Goal: Task Accomplishment & Management: Manage account settings

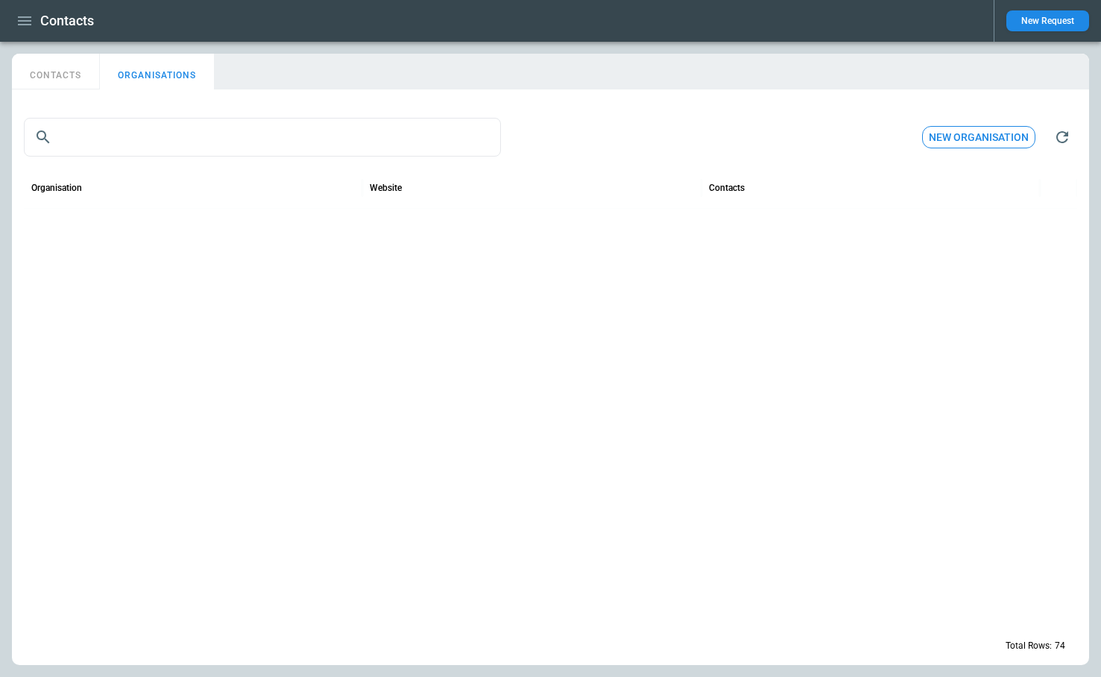
scroll to position [1762, 0]
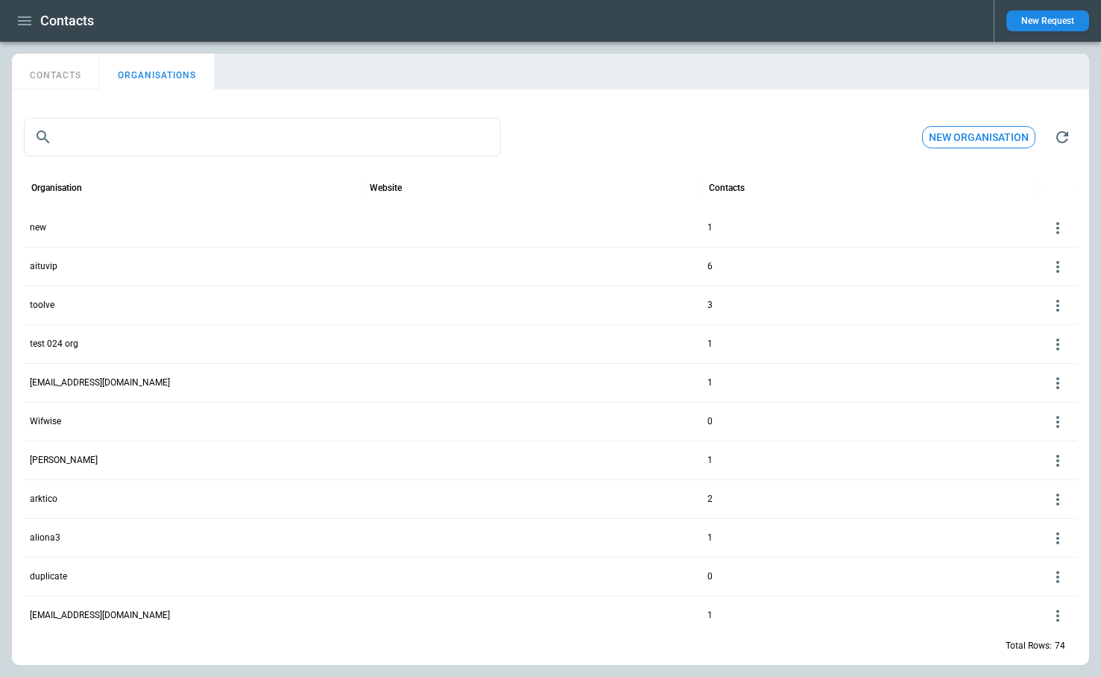
click at [1050, 230] on icon at bounding box center [1058, 228] width 18 height 18
click at [1044, 278] on button "Delete" at bounding box center [1045, 273] width 48 height 22
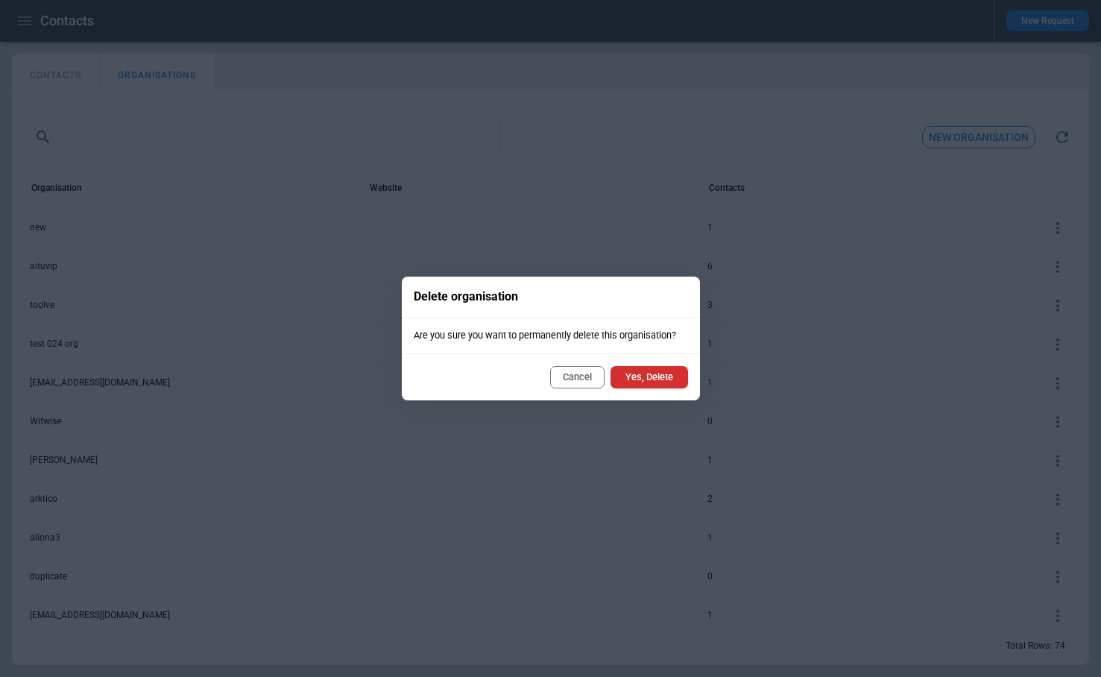
click at [649, 374] on button "Yes, Delete" at bounding box center [649, 377] width 78 height 22
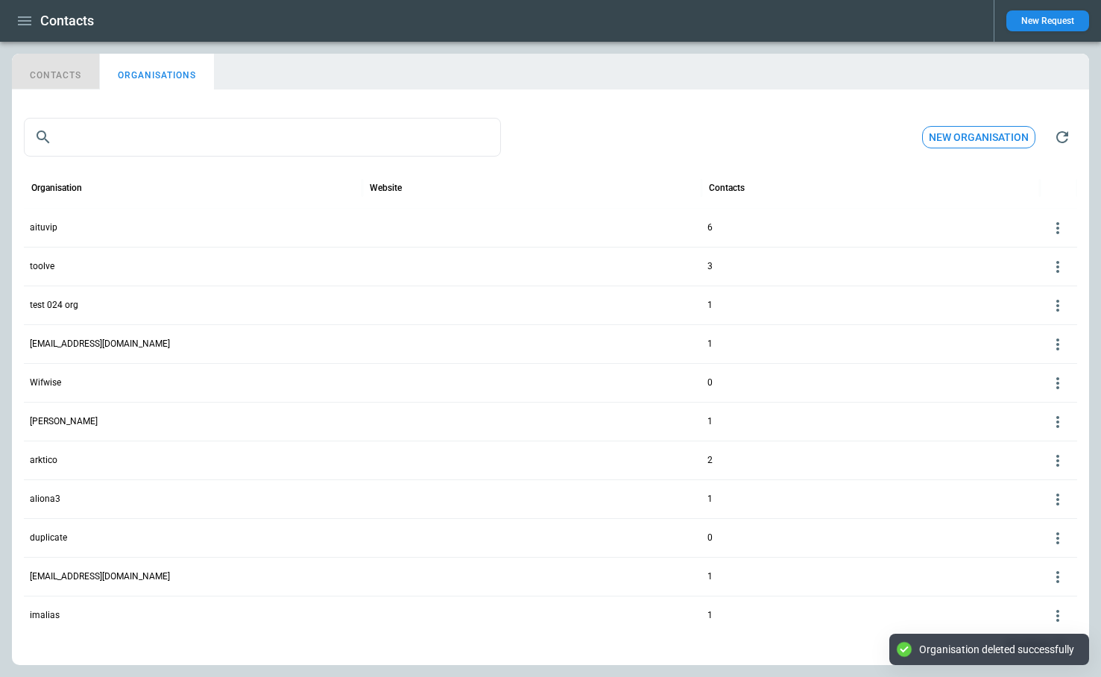
click at [68, 70] on button "CONTACTS" at bounding box center [56, 72] width 88 height 36
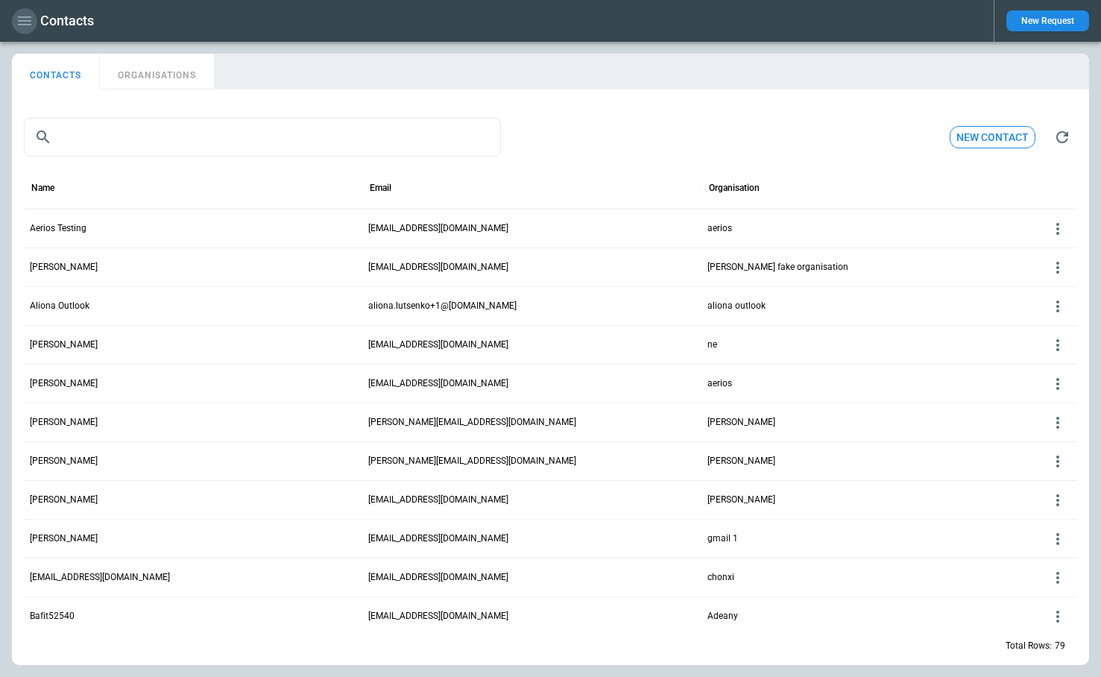
click at [25, 24] on icon "button" at bounding box center [24, 20] width 13 height 9
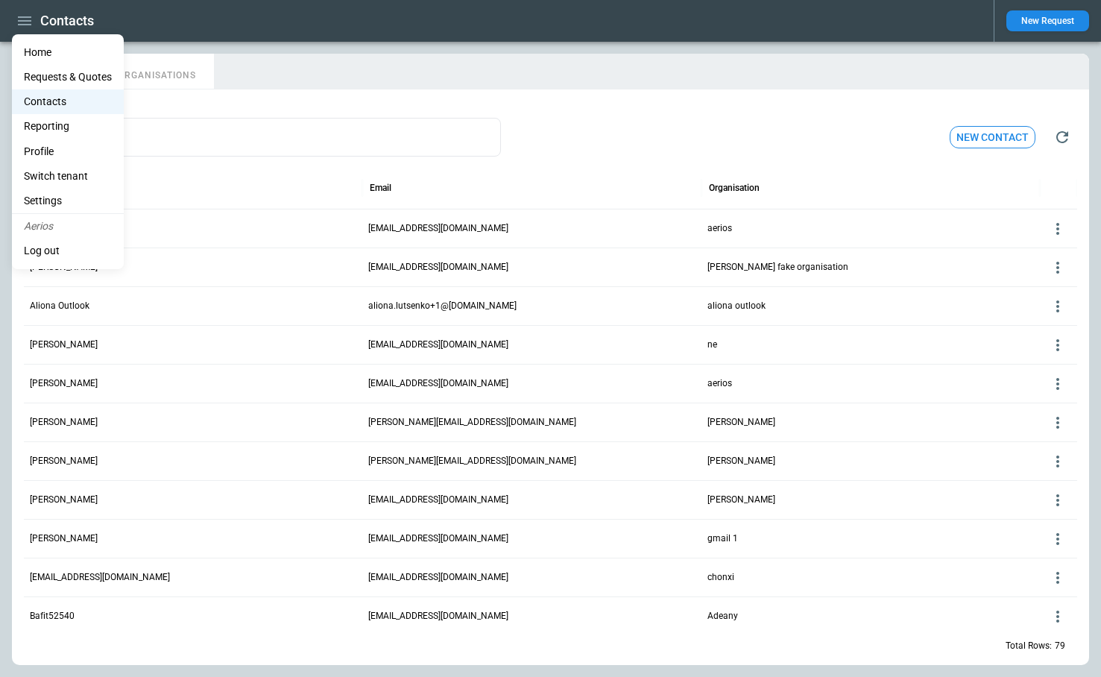
click at [504, 87] on div at bounding box center [550, 338] width 1101 height 677
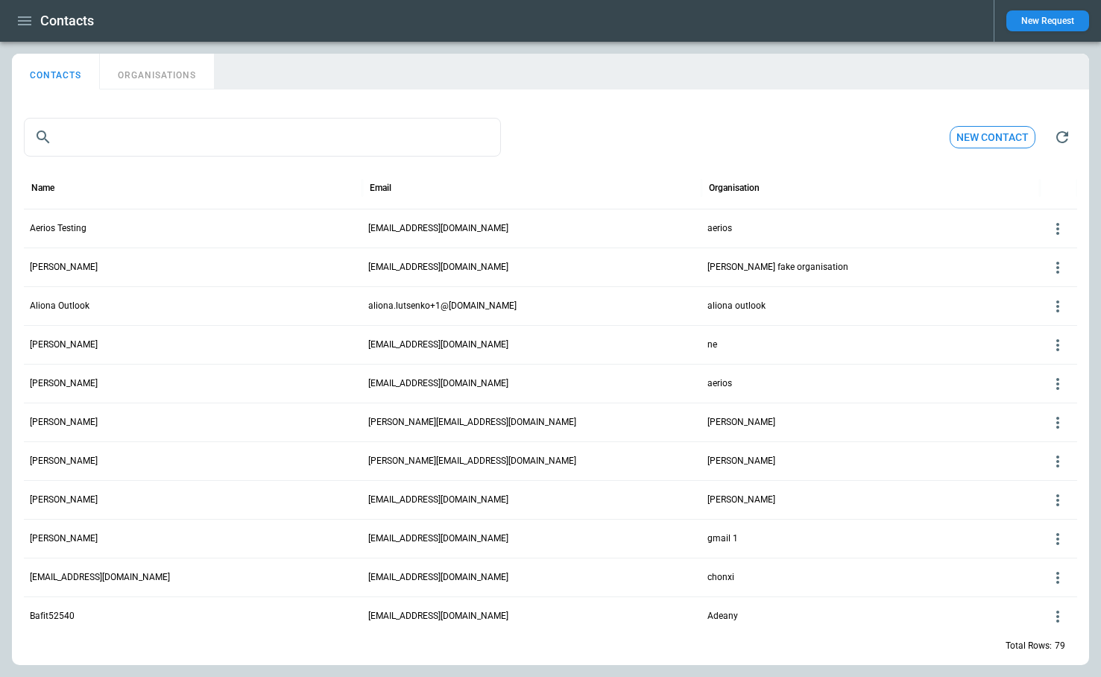
click at [1058, 221] on icon at bounding box center [1058, 229] width 18 height 18
click at [1044, 269] on button "Delete" at bounding box center [1045, 273] width 48 height 22
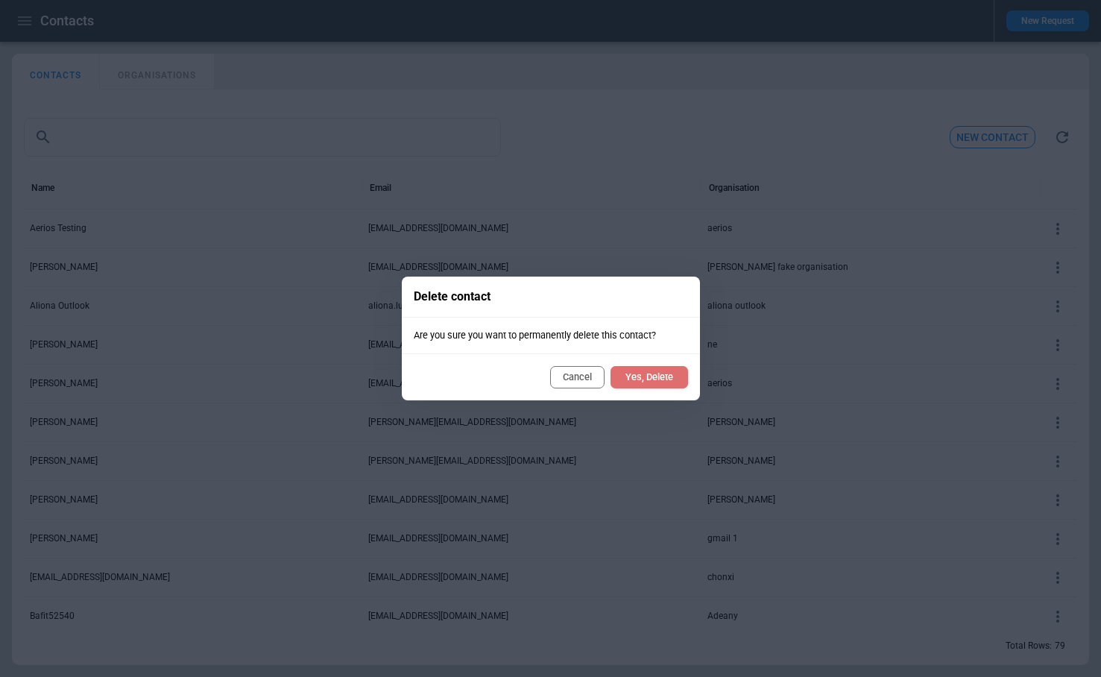
click at [660, 380] on button "Yes, Delete" at bounding box center [649, 377] width 78 height 22
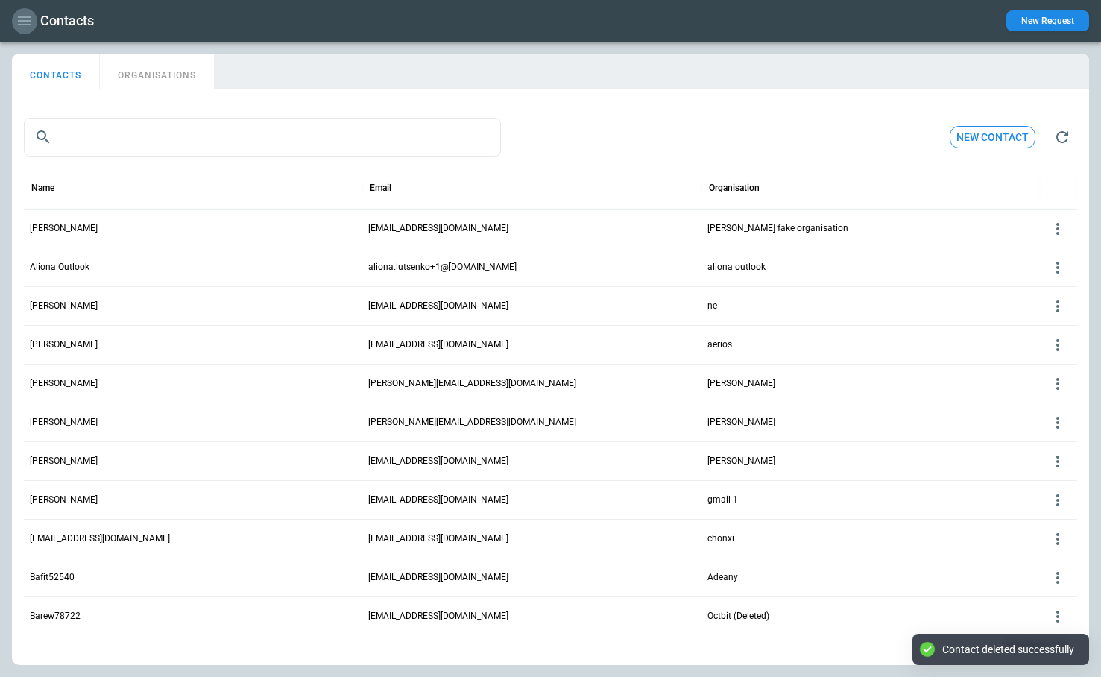
click at [28, 19] on icon "button" at bounding box center [25, 21] width 18 height 18
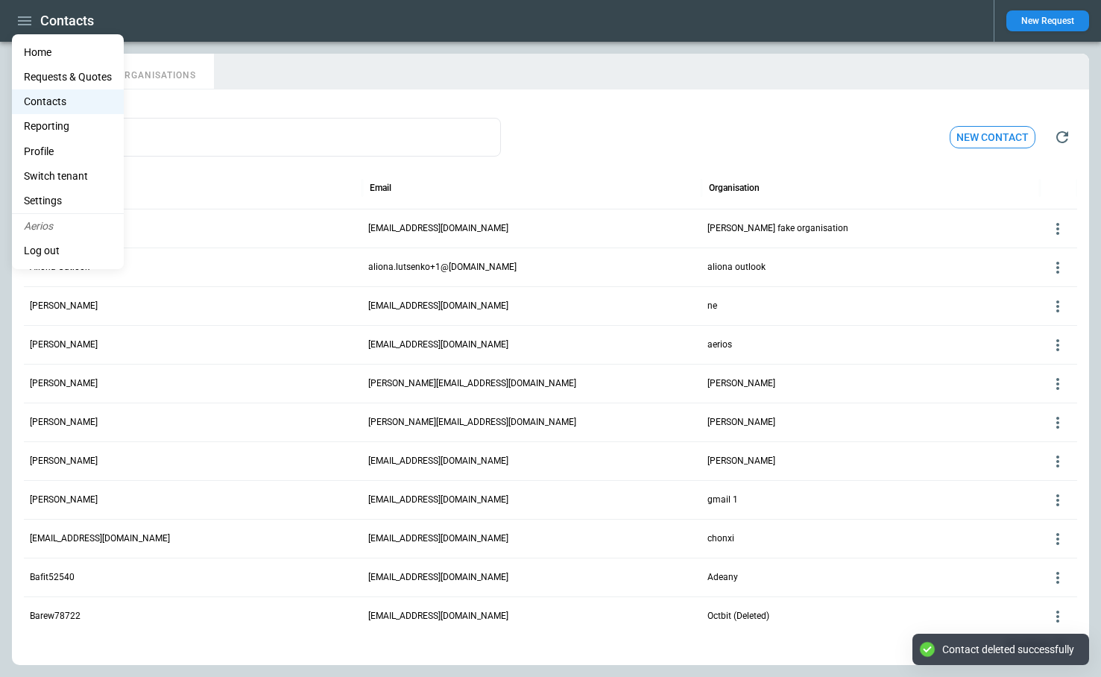
click at [40, 59] on li "Home" at bounding box center [68, 52] width 112 height 25
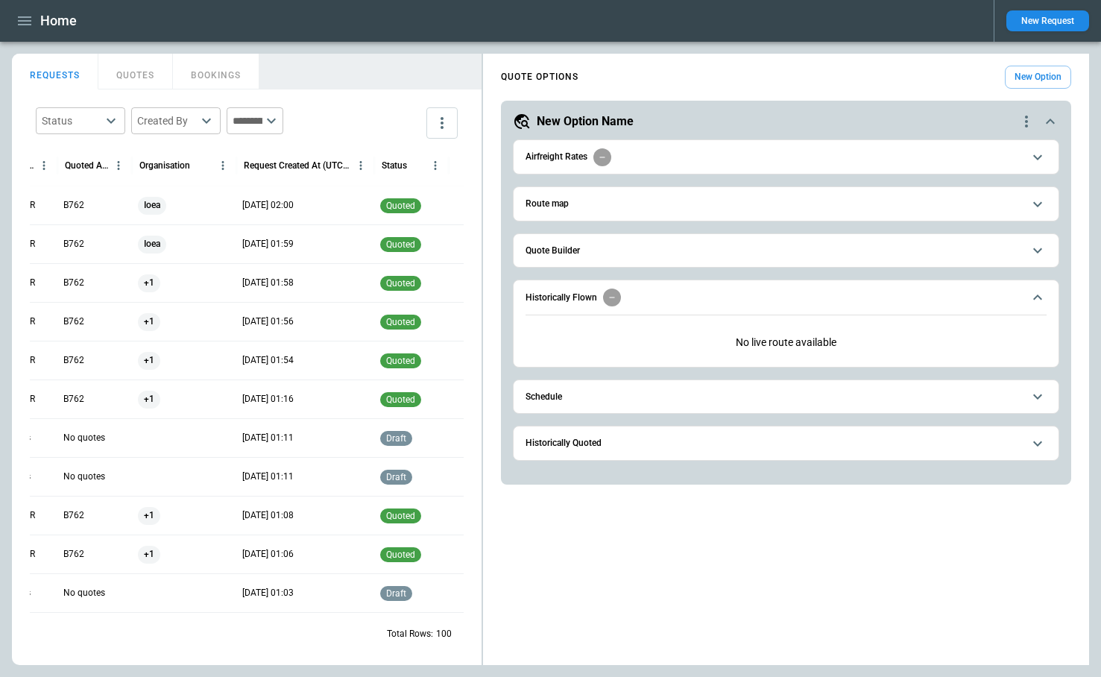
scroll to position [0, 66]
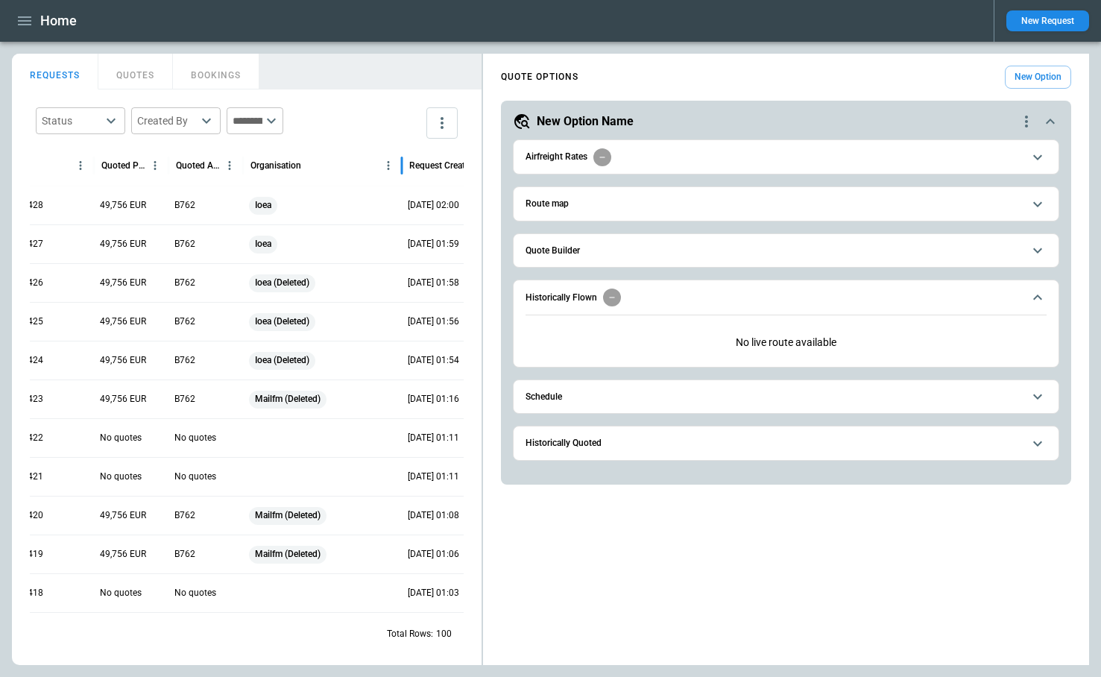
drag, startPoint x: 347, startPoint y: 171, endPoint x: 403, endPoint y: 177, distance: 56.3
click at [403, 177] on div at bounding box center [401, 166] width 7 height 42
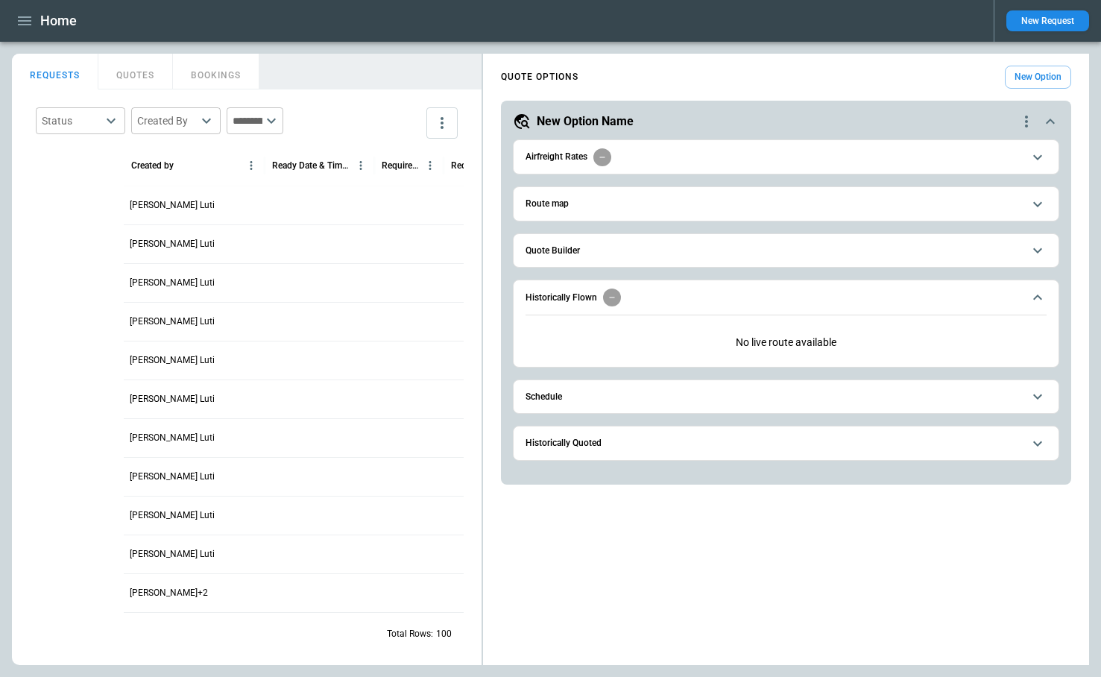
scroll to position [0, 774]
